Goal: Task Accomplishment & Management: Manage account settings

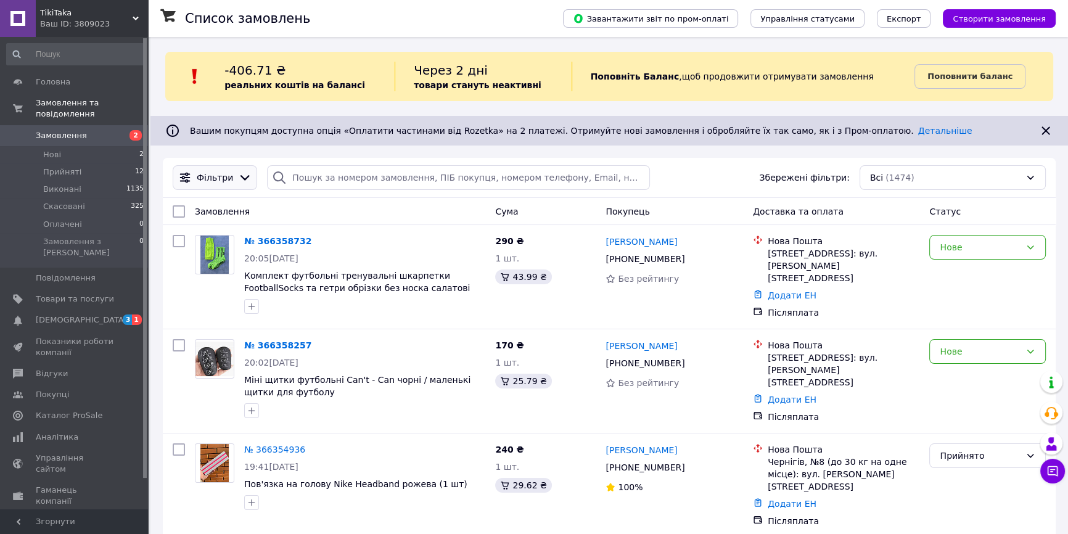
click at [210, 172] on span "Фільтри" at bounding box center [215, 177] width 36 height 12
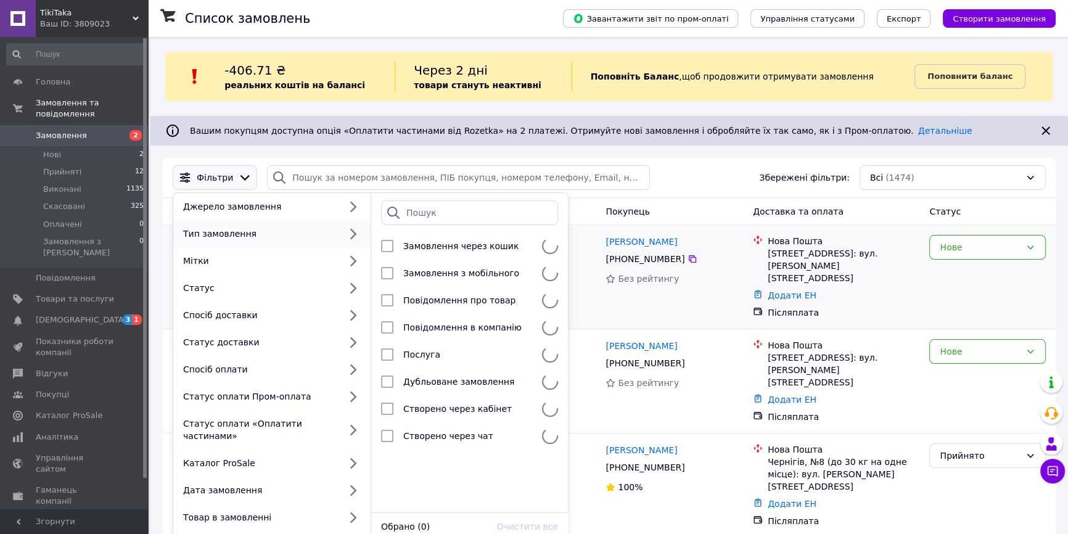
click at [426, 253] on li "Замовлення через кошик" at bounding box center [469, 246] width 197 height 27
checkbox input "true"
click at [595, 191] on div "Фільтри Джерело замовлення Тип замовлення Мітки Статус Спосіб доставки Статус д…" at bounding box center [609, 178] width 893 height 40
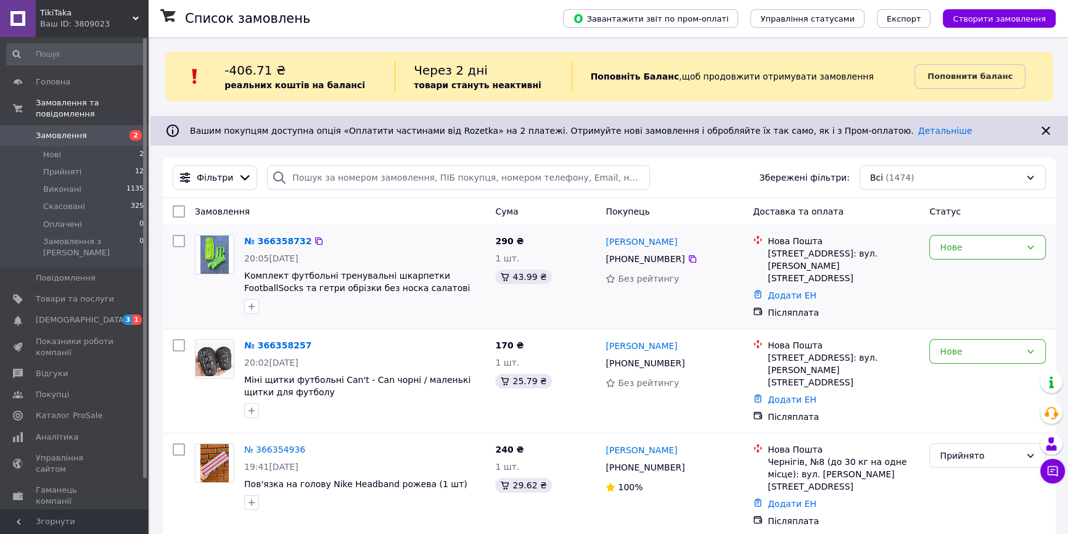
drag, startPoint x: 236, startPoint y: 258, endPoint x: 216, endPoint y: 252, distance: 20.7
click at [216, 252] on div at bounding box center [214, 274] width 49 height 89
click at [216, 252] on img at bounding box center [214, 255] width 29 height 38
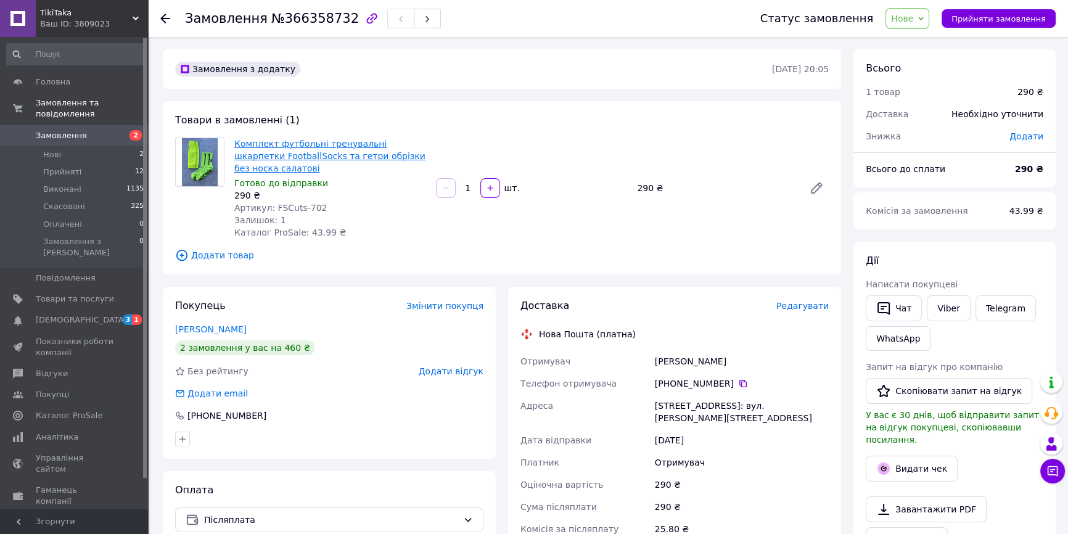
click at [282, 157] on link "Комплект футбольні тренувальні шкарпетки FootballSocks та гетри обрізки без нос…" at bounding box center [329, 156] width 191 height 35
click at [103, 130] on span "Замовлення" at bounding box center [75, 135] width 78 height 11
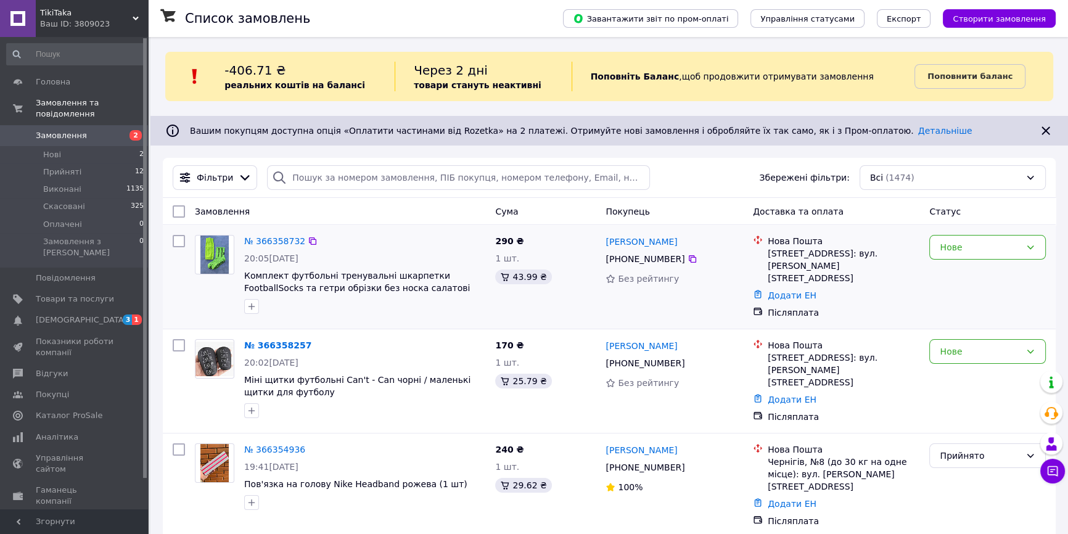
click at [931, 278] on div "Нове" at bounding box center [988, 277] width 126 height 94
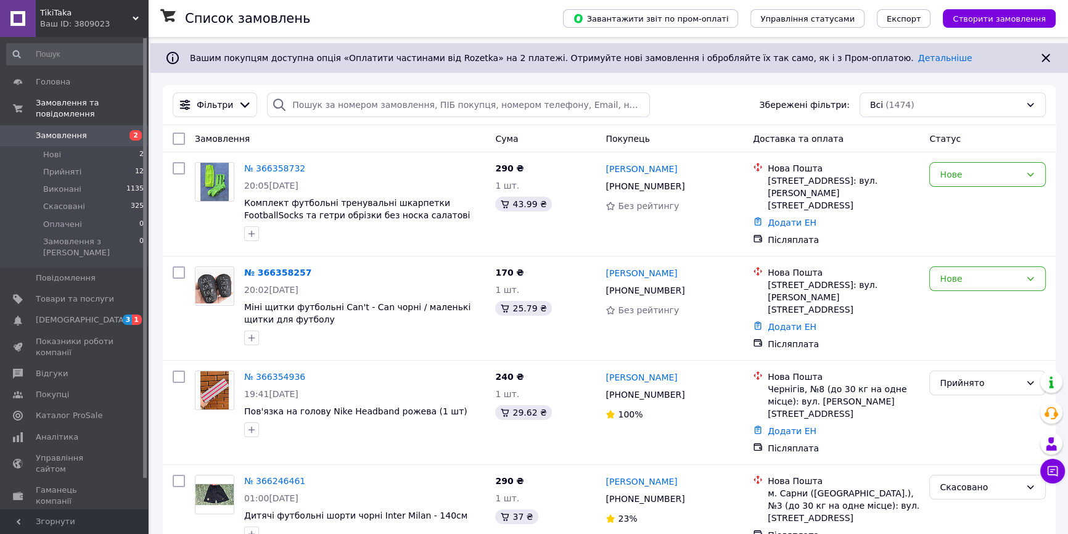
scroll to position [76, 0]
